Goal: Go to known website: Go to known website

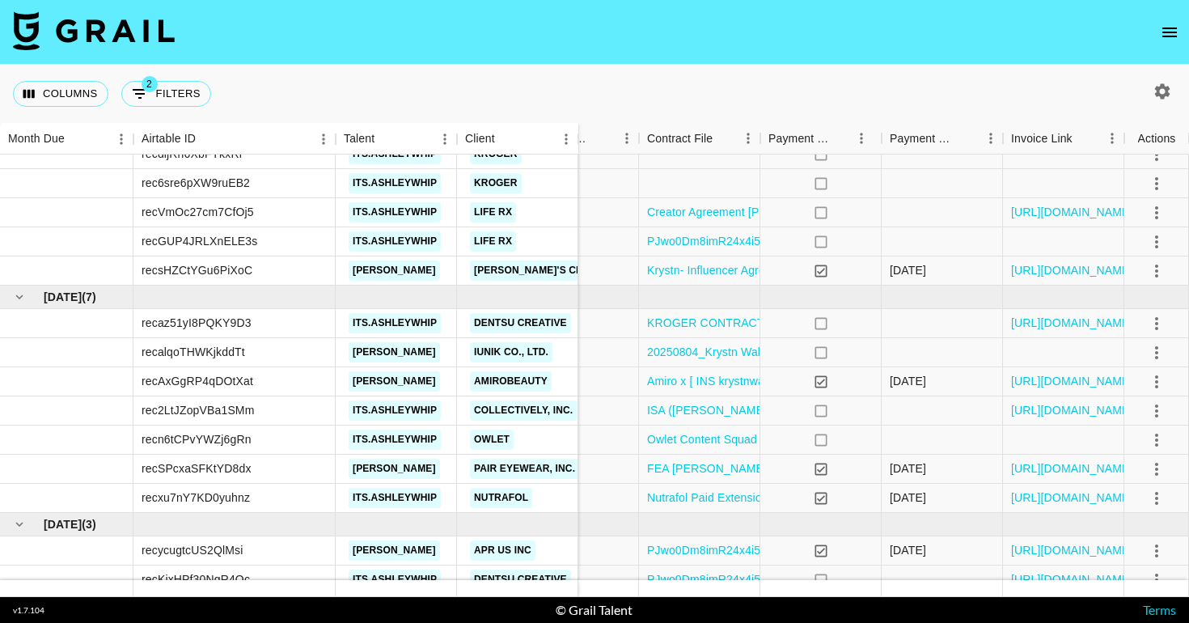
scroll to position [154, 1496]
click at [1064, 325] on link "[URL][DOMAIN_NAME]" at bounding box center [1072, 323] width 122 height 16
